Goal: Obtain resource: Download file/media

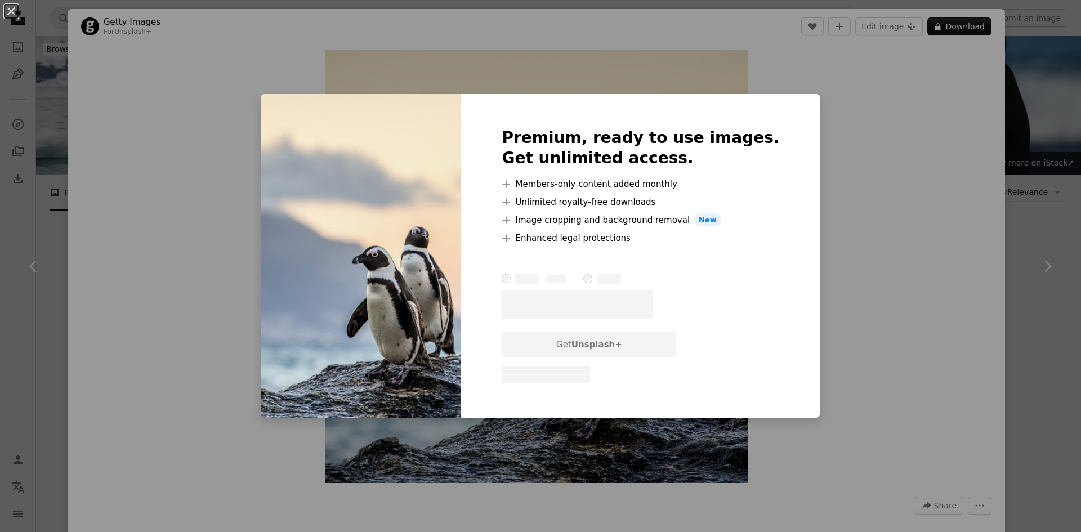
scroll to position [845, 0]
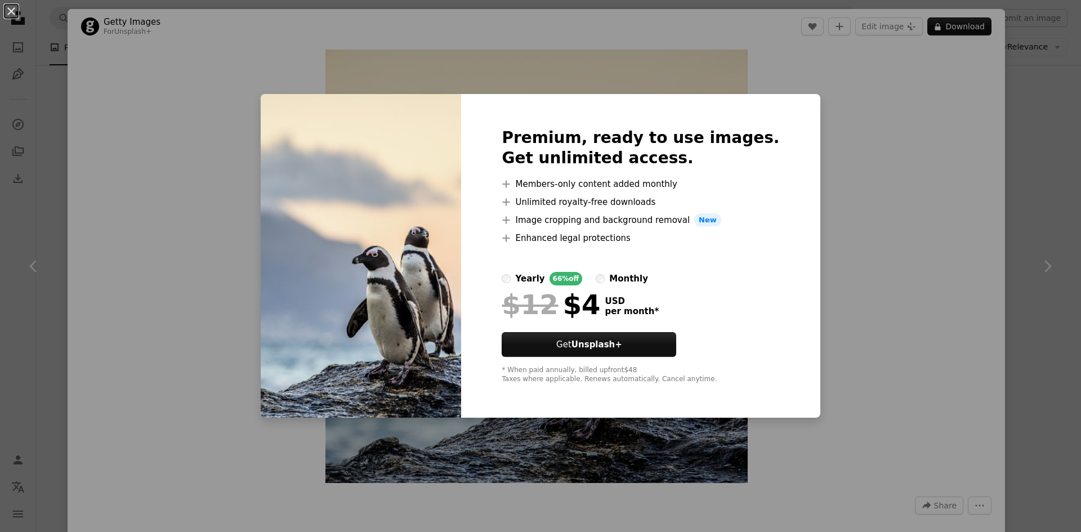
click at [880, 240] on div "An X shape Premium, ready to use images. Get unlimited access. A plus sign Memb…" at bounding box center [540, 266] width 1081 height 532
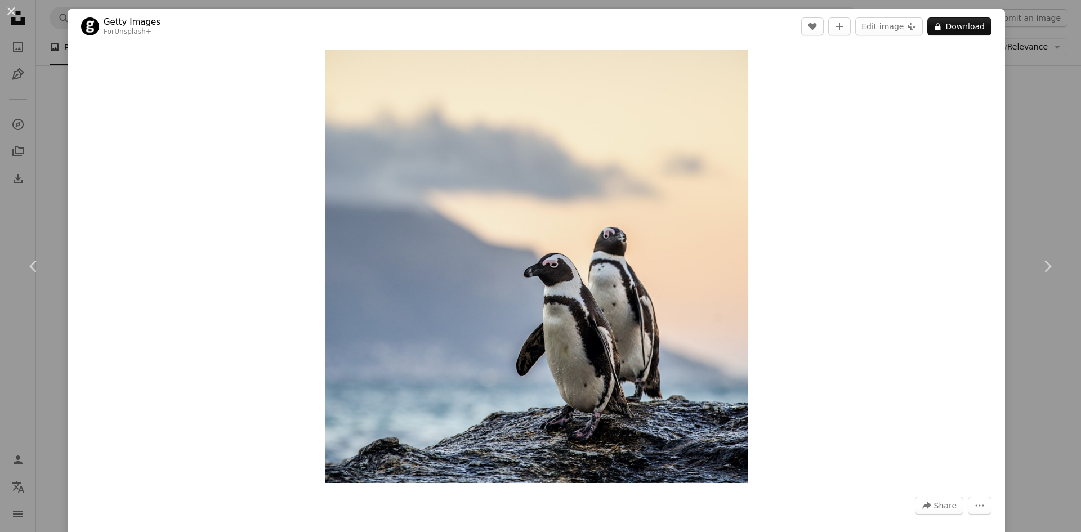
click at [962, 493] on div "A forward-right arrow Share More Actions Calendar outlined Published on [DATE] …" at bounding box center [537, 541] width 938 height 104
click at [975, 501] on icon "More Actions" at bounding box center [980, 506] width 10 height 10
click at [920, 507] on dialog "An X shape Chevron left Chevron right Getty Images For Unsplash+ A heart A plus…" at bounding box center [540, 266] width 1081 height 532
click at [971, 26] on button "A lock Download" at bounding box center [959, 26] width 64 height 18
